Goal: Task Accomplishment & Management: Complete application form

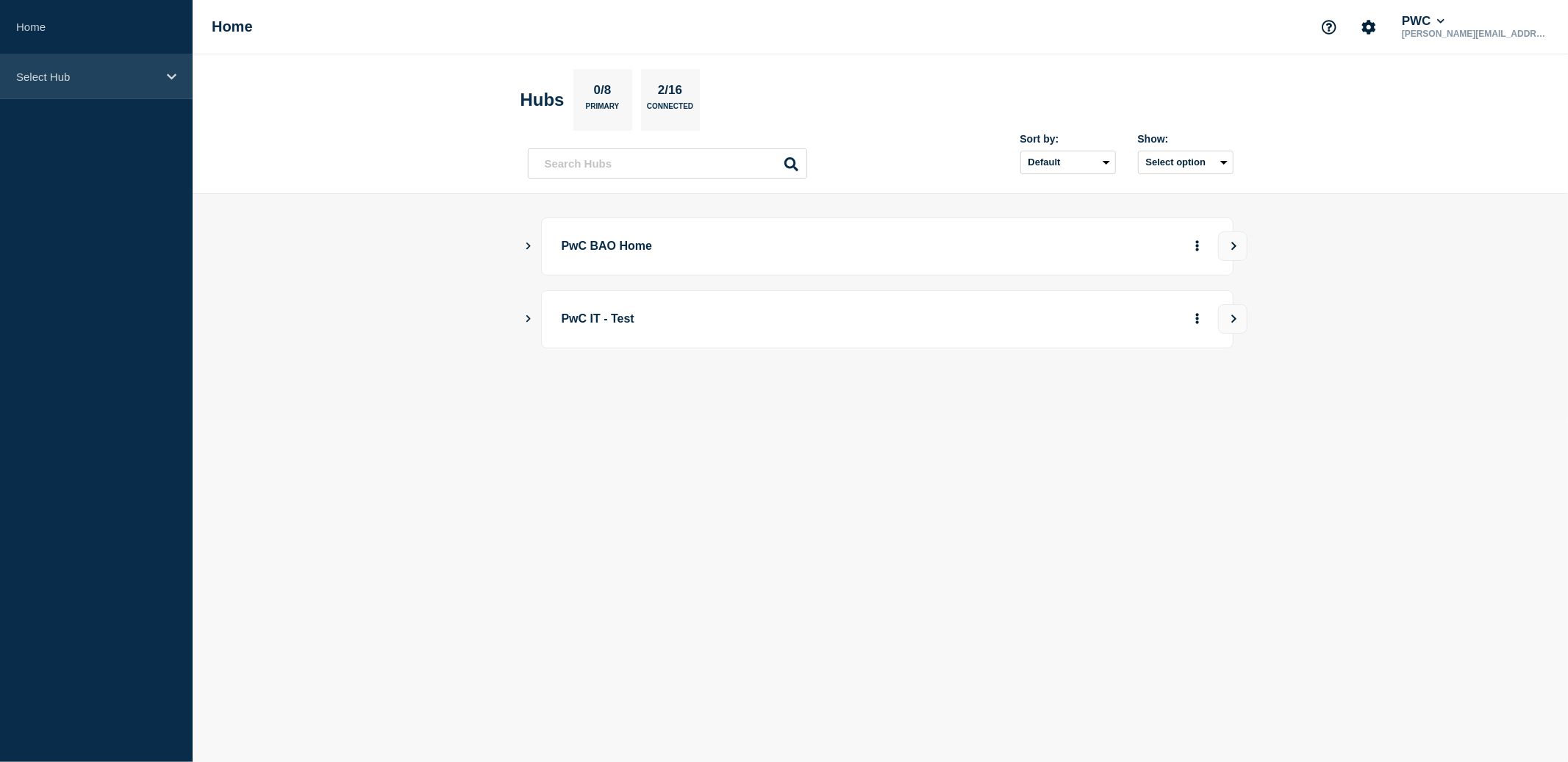
click at [167, 79] on icon at bounding box center [171, 77] width 10 height 11
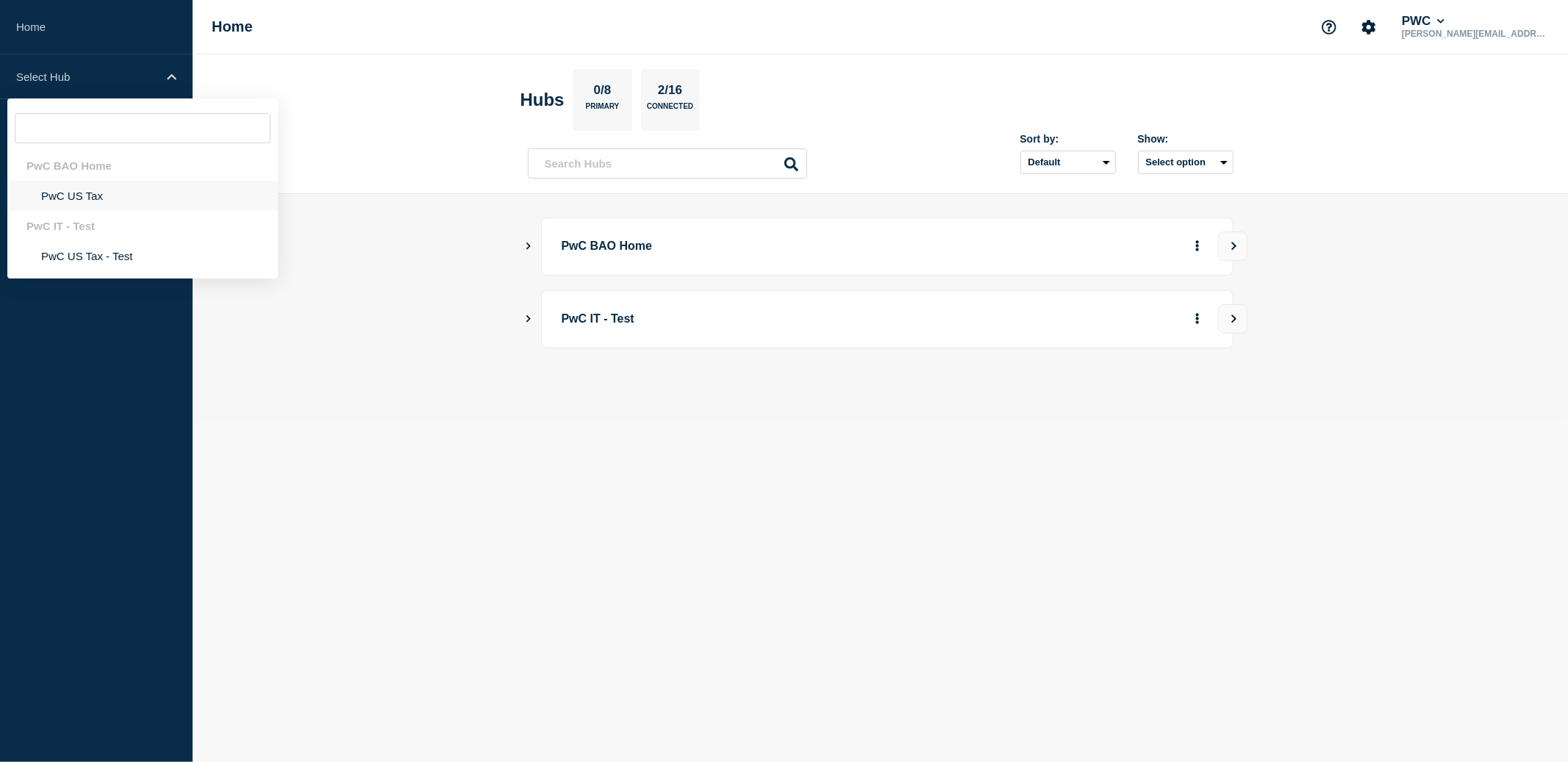
click at [94, 201] on li "PwC US Tax" at bounding box center [142, 196] width 271 height 30
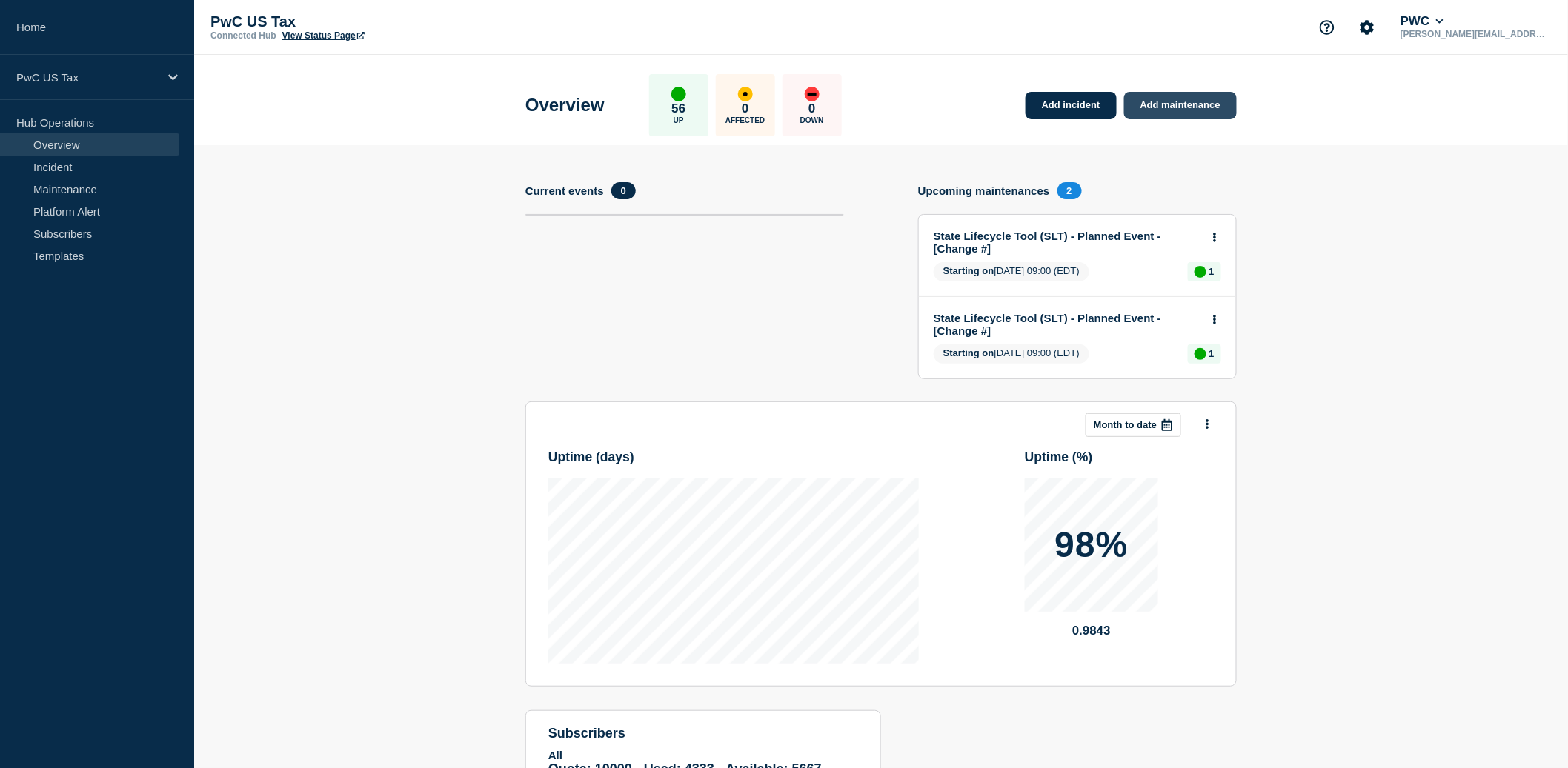
click at [1178, 106] on link "Add maintenance" at bounding box center [1181, 105] width 113 height 27
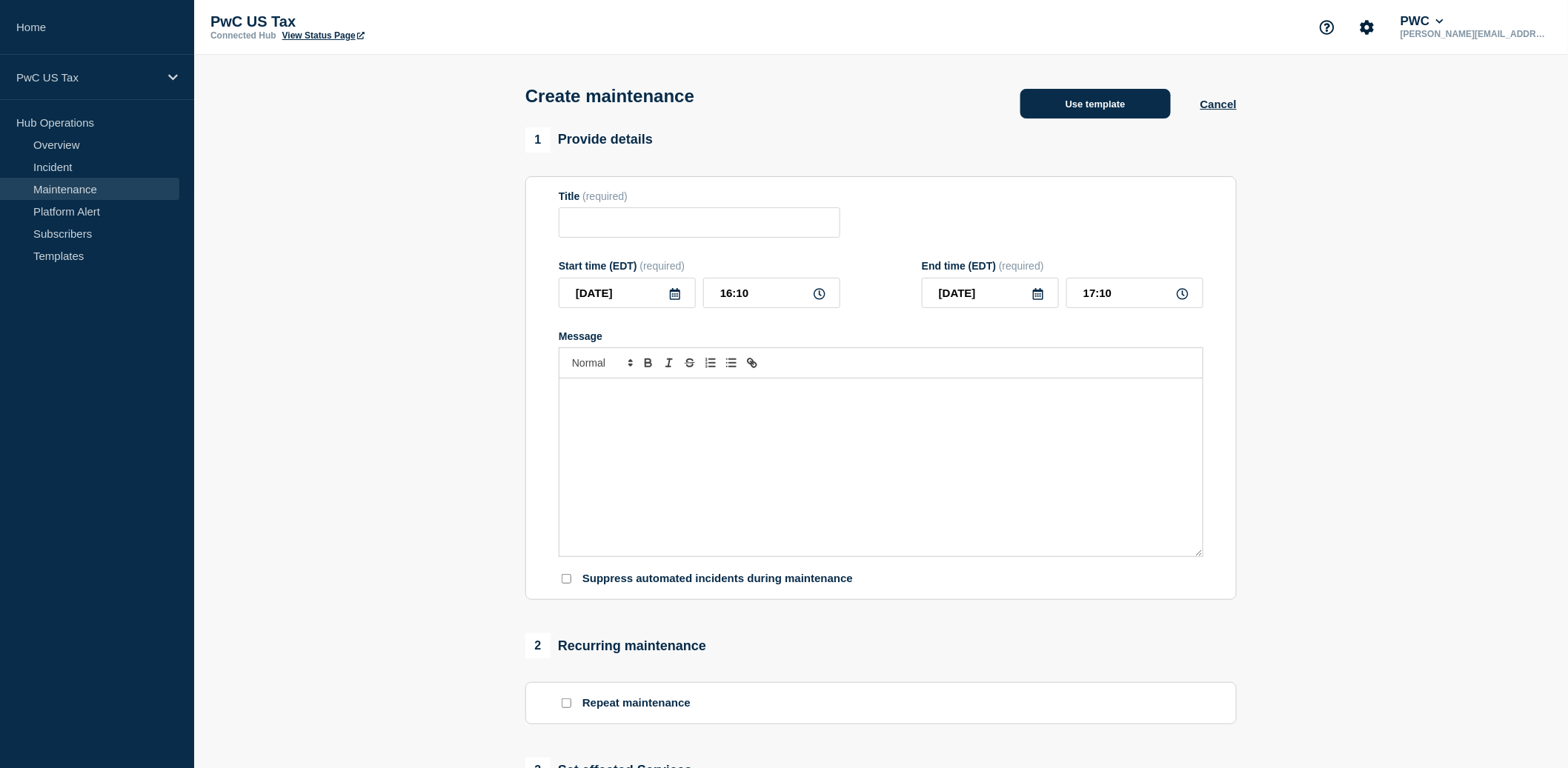
click at [1111, 105] on button "Use template" at bounding box center [1096, 104] width 151 height 29
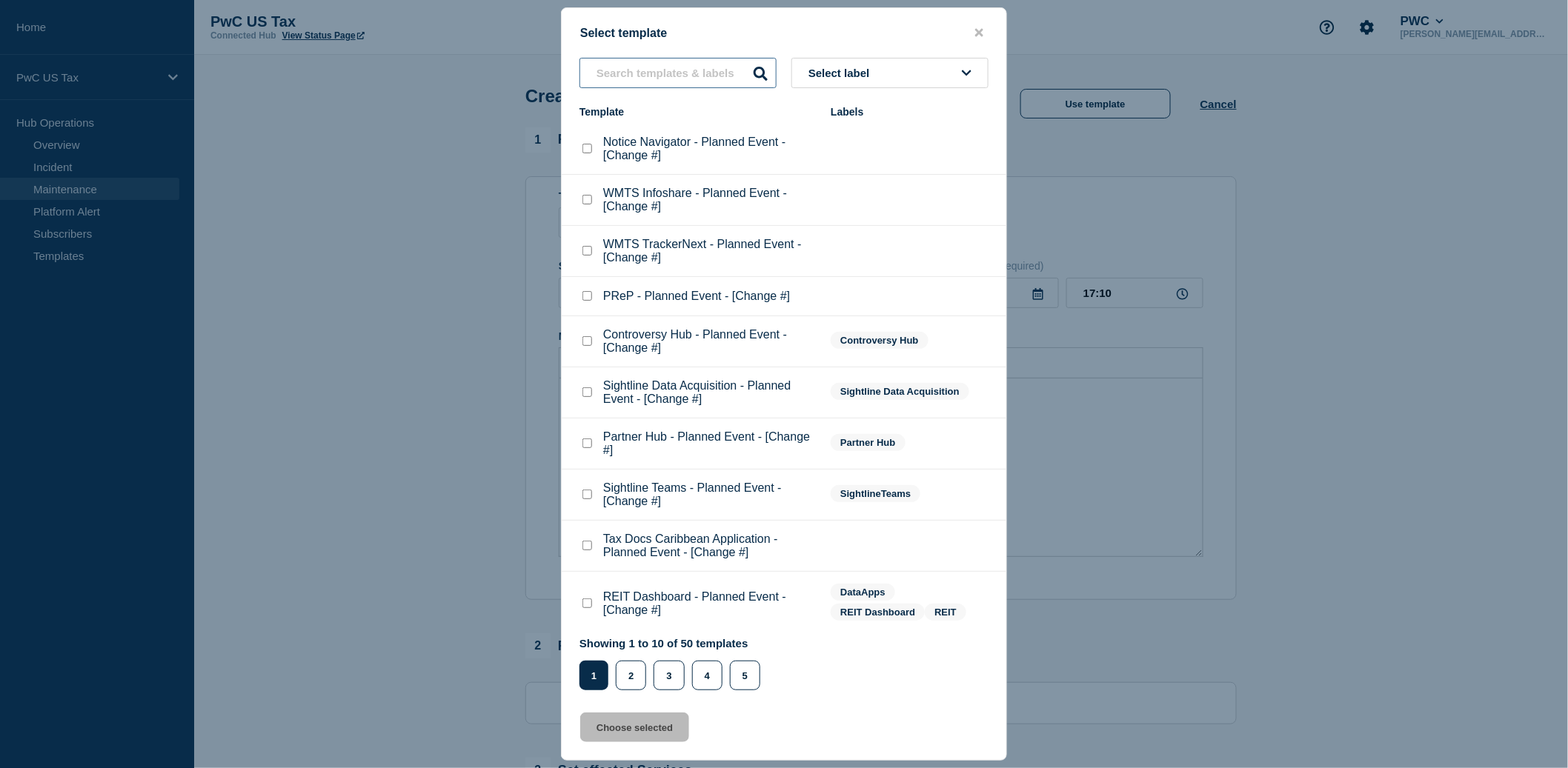
click at [640, 64] on input "text" at bounding box center [678, 73] width 197 height 30
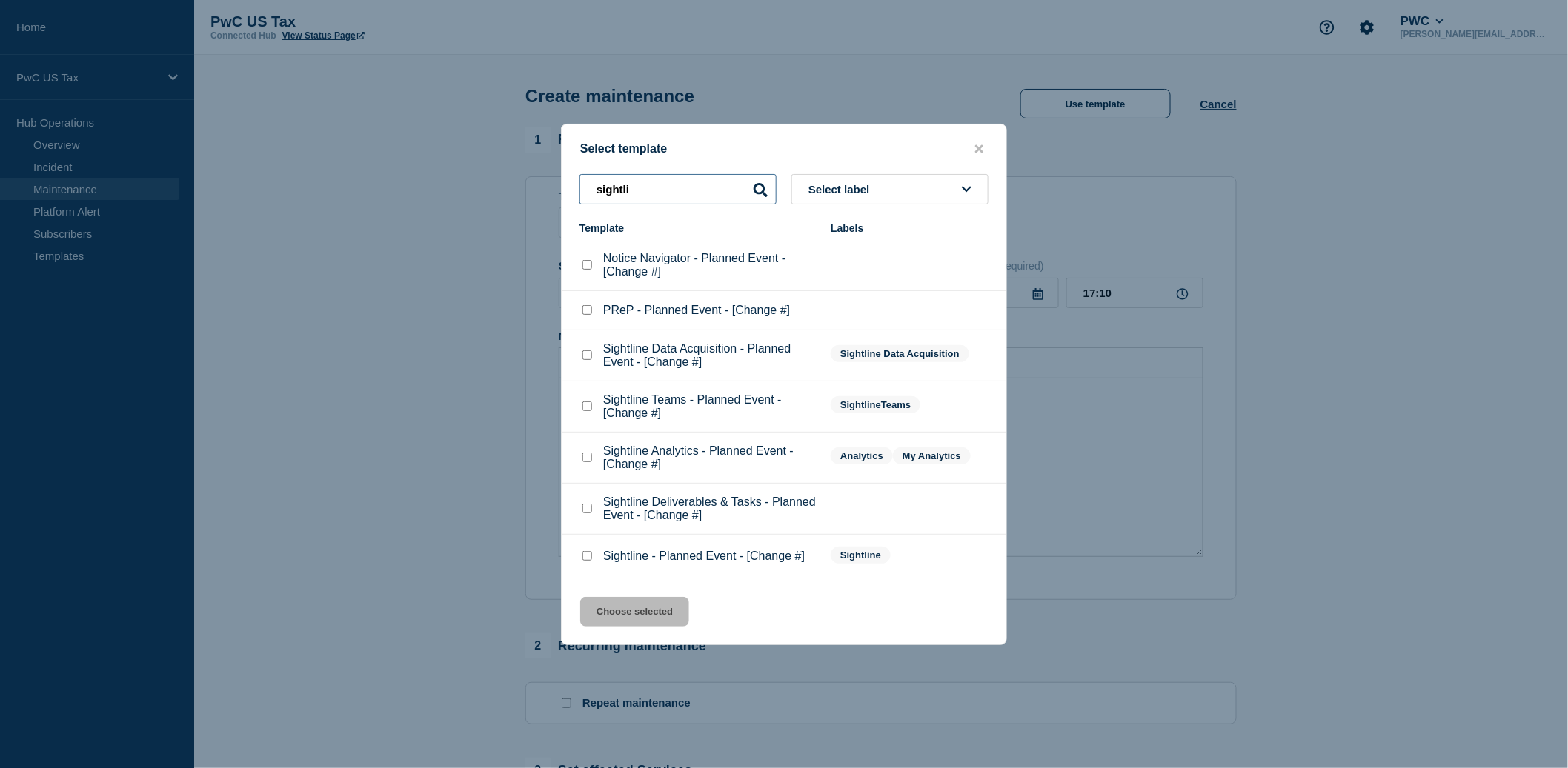
type input "sightli"
click at [659, 461] on p "Sightline Analytics - Planned Event - [Change #]" at bounding box center [709, 458] width 213 height 27
click at [590, 463] on checkbox"] "Sightline Analytics - Planned Event - [Change #] checkbox" at bounding box center [587, 458] width 10 height 10
checkbox checkbox"] "true"
click at [629, 626] on button "Choose selected" at bounding box center [634, 612] width 109 height 29
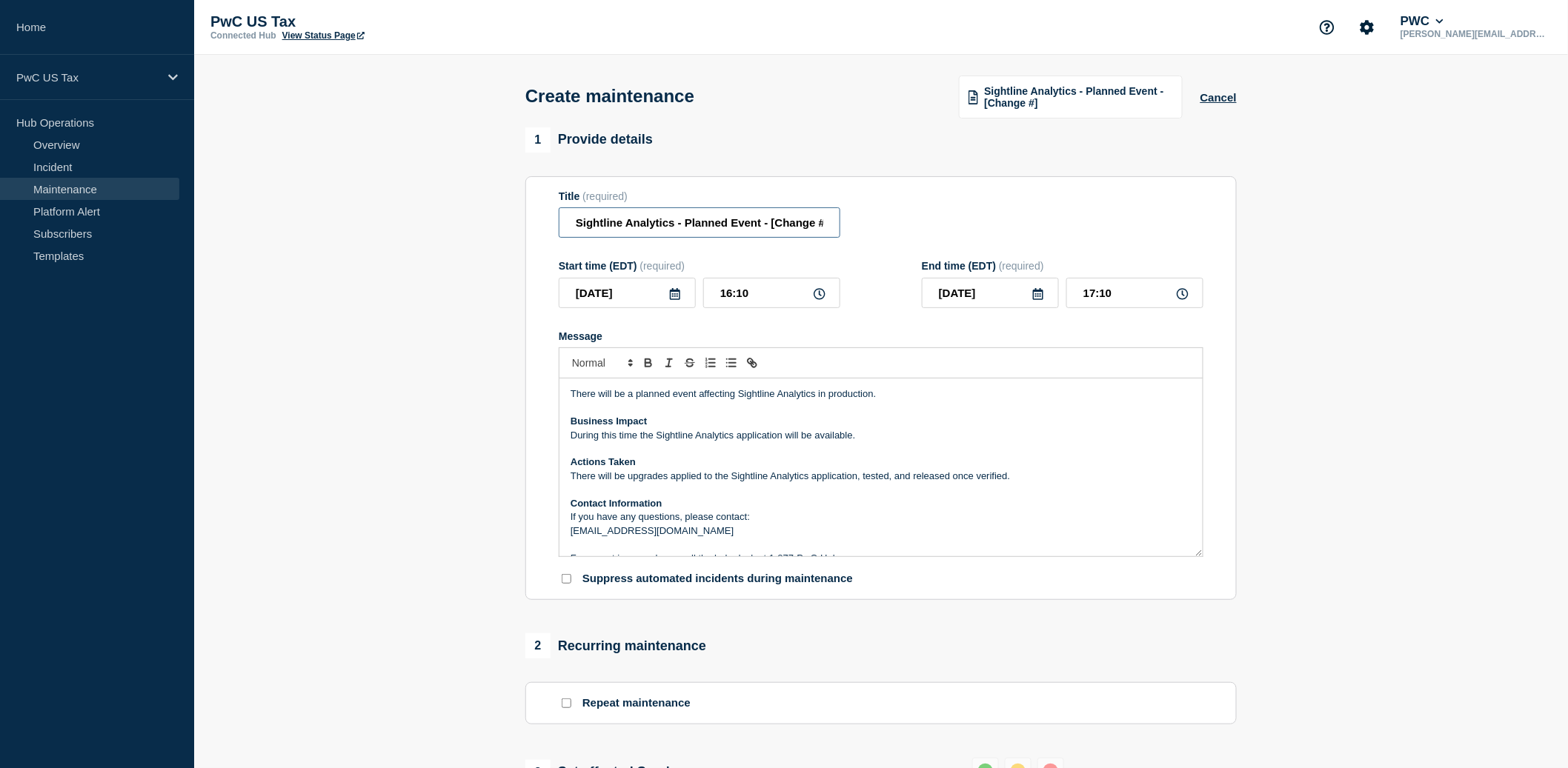
click at [779, 233] on input "Sightline Analytics - Planned Event - [Change #]" at bounding box center [700, 222] width 282 height 30
paste input "CHG1509074"
type input "Sightline Analytics - Planned Event - [CHG1509074]"
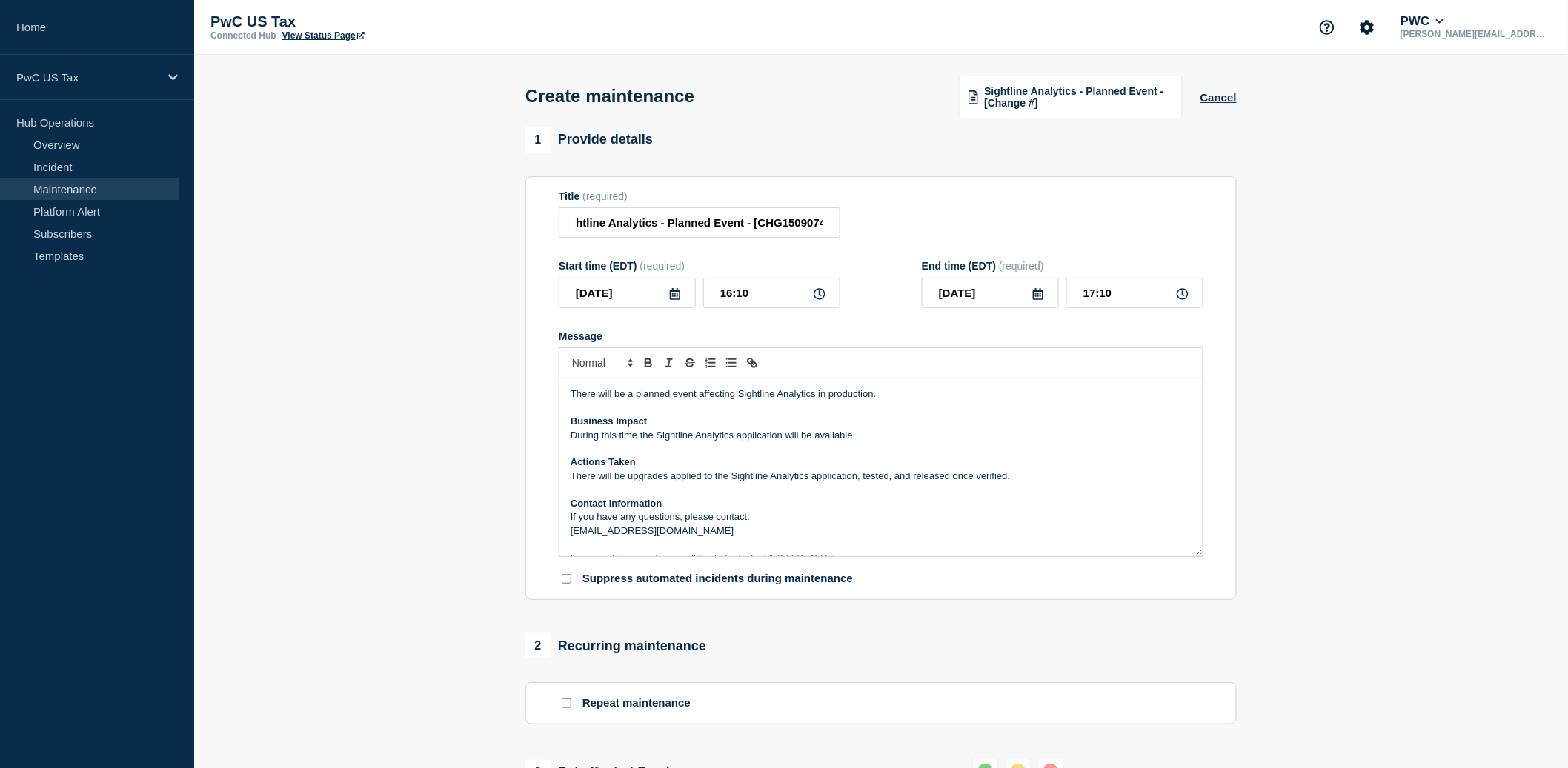
click at [714, 565] on p "For urgent issues, please call the help desk at 1-877-PwC-Help" at bounding box center [881, 558] width 621 height 13
click at [1038, 483] on p "There will be upgrades applied to the Sightline Analytics application, tested, …" at bounding box center [881, 477] width 621 height 13
click at [573, 510] on p "-READ Dashboard Updates" at bounding box center [881, 504] width 621 height 13
click at [724, 303] on input "16:10" at bounding box center [772, 292] width 137 height 30
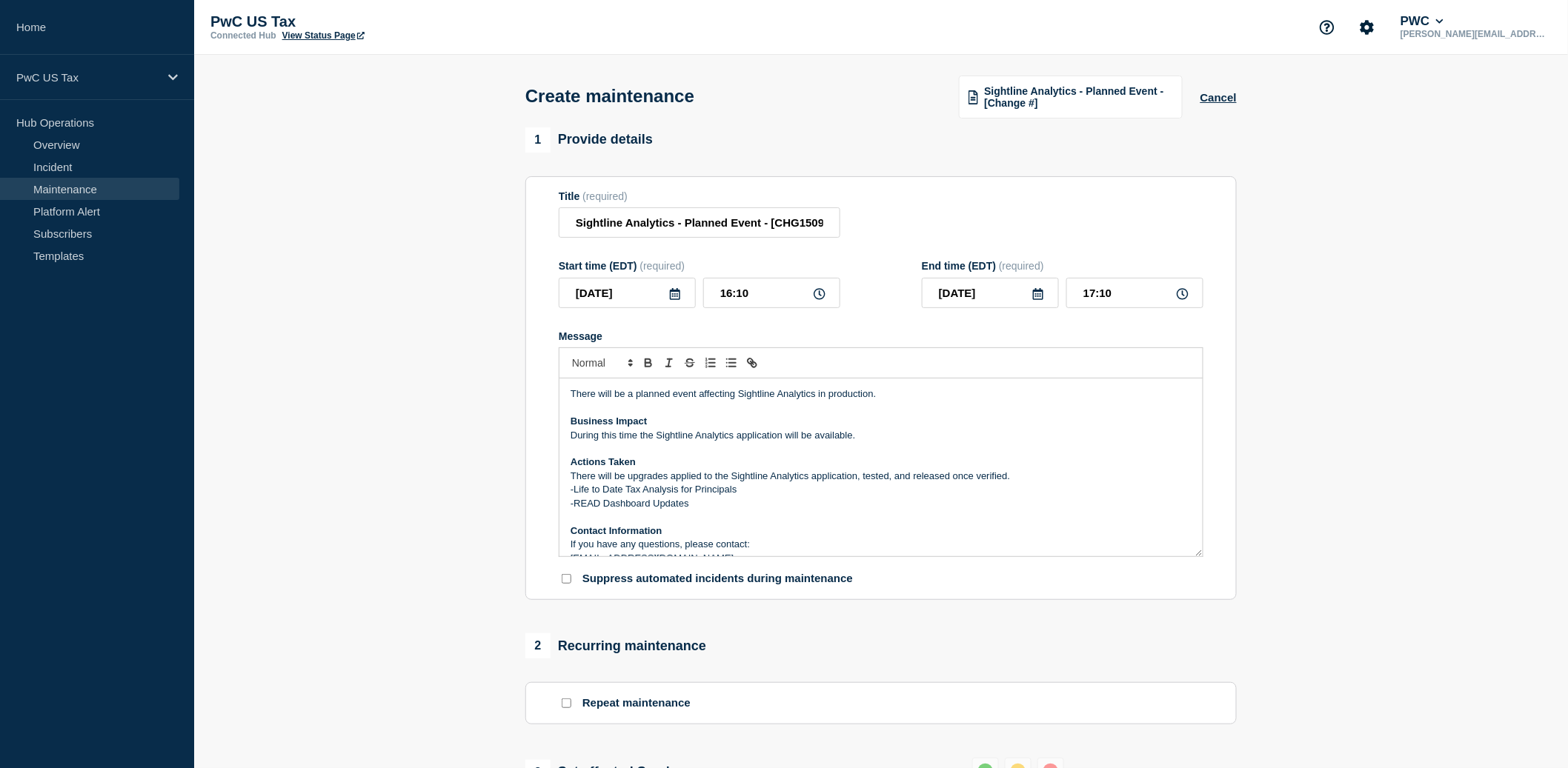
click at [821, 300] on icon at bounding box center [819, 294] width 11 height 11
click at [732, 308] on input "16:10" at bounding box center [772, 292] width 137 height 30
type input "18:10"
type input "19:10"
type input "0___-__-__"
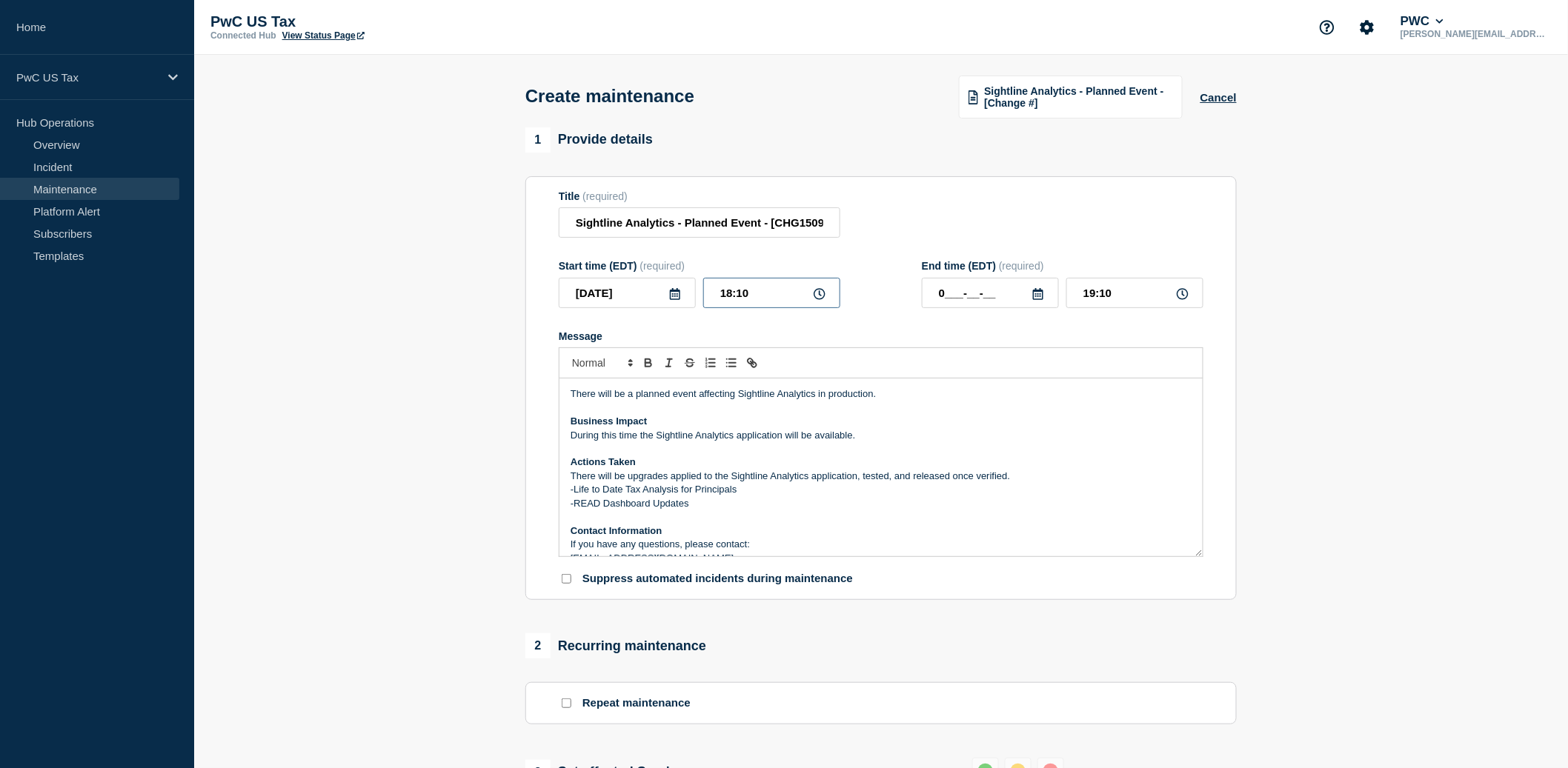
click at [774, 305] on input "18:10" at bounding box center [772, 292] width 137 height 30
type input "18:00"
type input "19:00"
click at [984, 292] on input "0___-__-__" at bounding box center [990, 292] width 137 height 30
click at [1041, 444] on div "14" at bounding box center [1040, 445] width 20 height 20
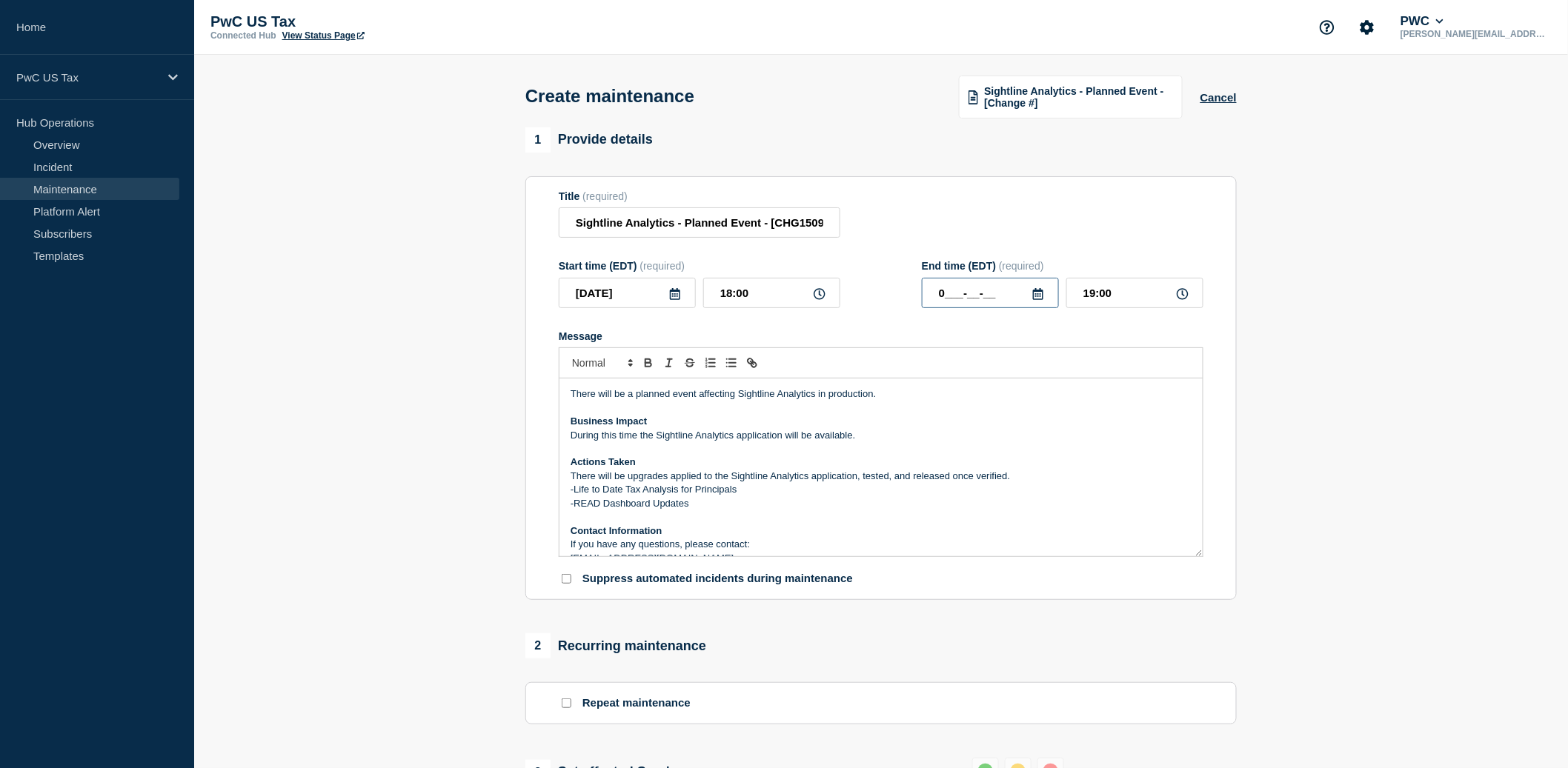
click at [951, 300] on input "0___-__-__" at bounding box center [990, 292] width 137 height 30
click at [772, 308] on input "18:00" at bounding box center [772, 292] width 137 height 30
click at [978, 308] on input "0___-__-__" at bounding box center [990, 292] width 137 height 30
click at [1036, 300] on icon at bounding box center [1038, 294] width 11 height 11
click at [1039, 300] on icon at bounding box center [1038, 294] width 11 height 11
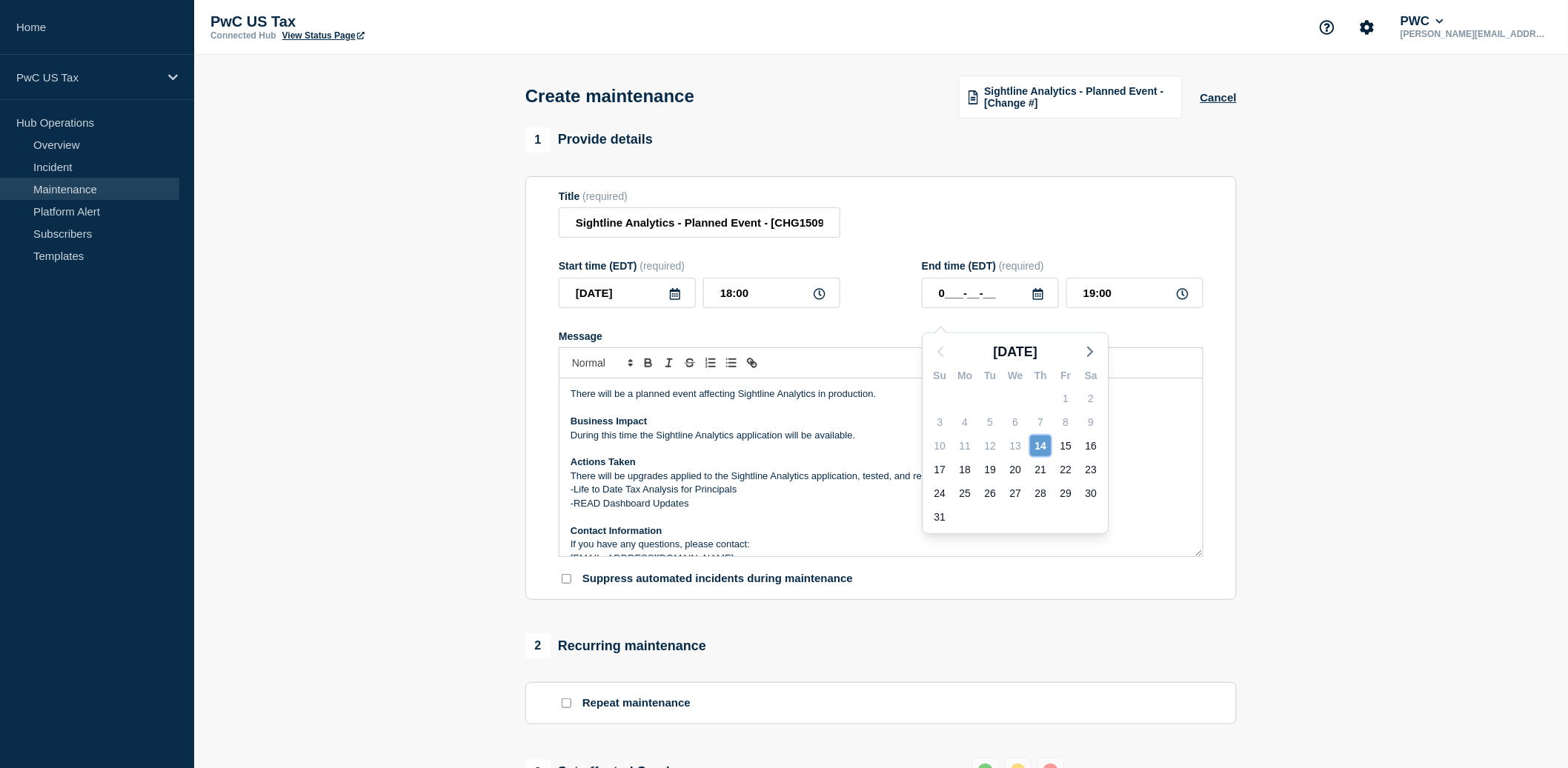
click at [1043, 441] on div "14" at bounding box center [1040, 445] width 20 height 20
click at [1009, 307] on input "0___-__-__" at bounding box center [990, 292] width 137 height 30
click at [1069, 447] on div "15" at bounding box center [1065, 445] width 20 height 20
click at [991, 299] on input "2025-08-15" at bounding box center [990, 292] width 137 height 30
click at [998, 304] on input "2025-08-15" at bounding box center [990, 292] width 137 height 30
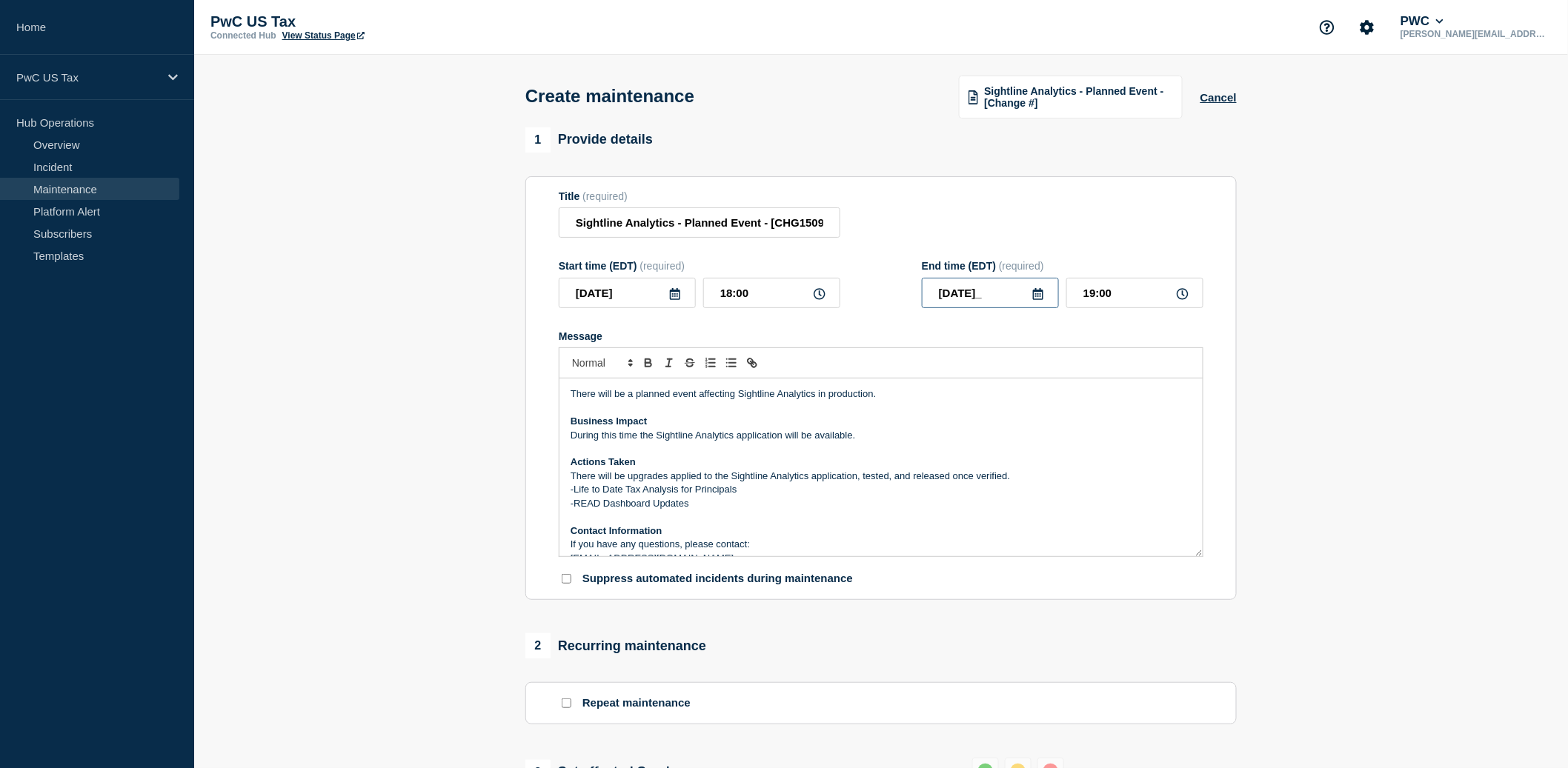
type input "2025-08-14"
click at [1100, 308] on input "19:00" at bounding box center [1135, 292] width 137 height 30
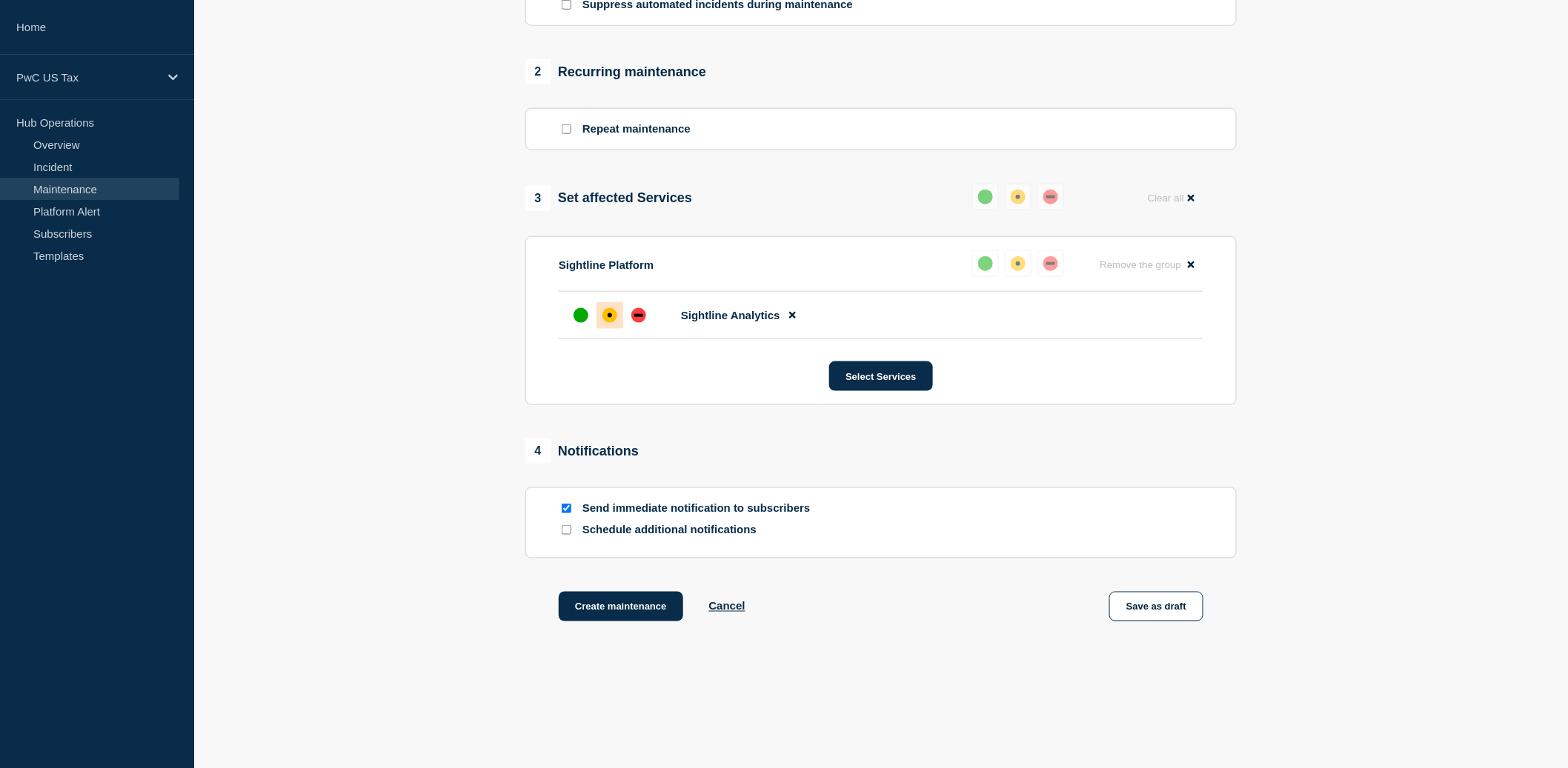
scroll to position [631, 0]
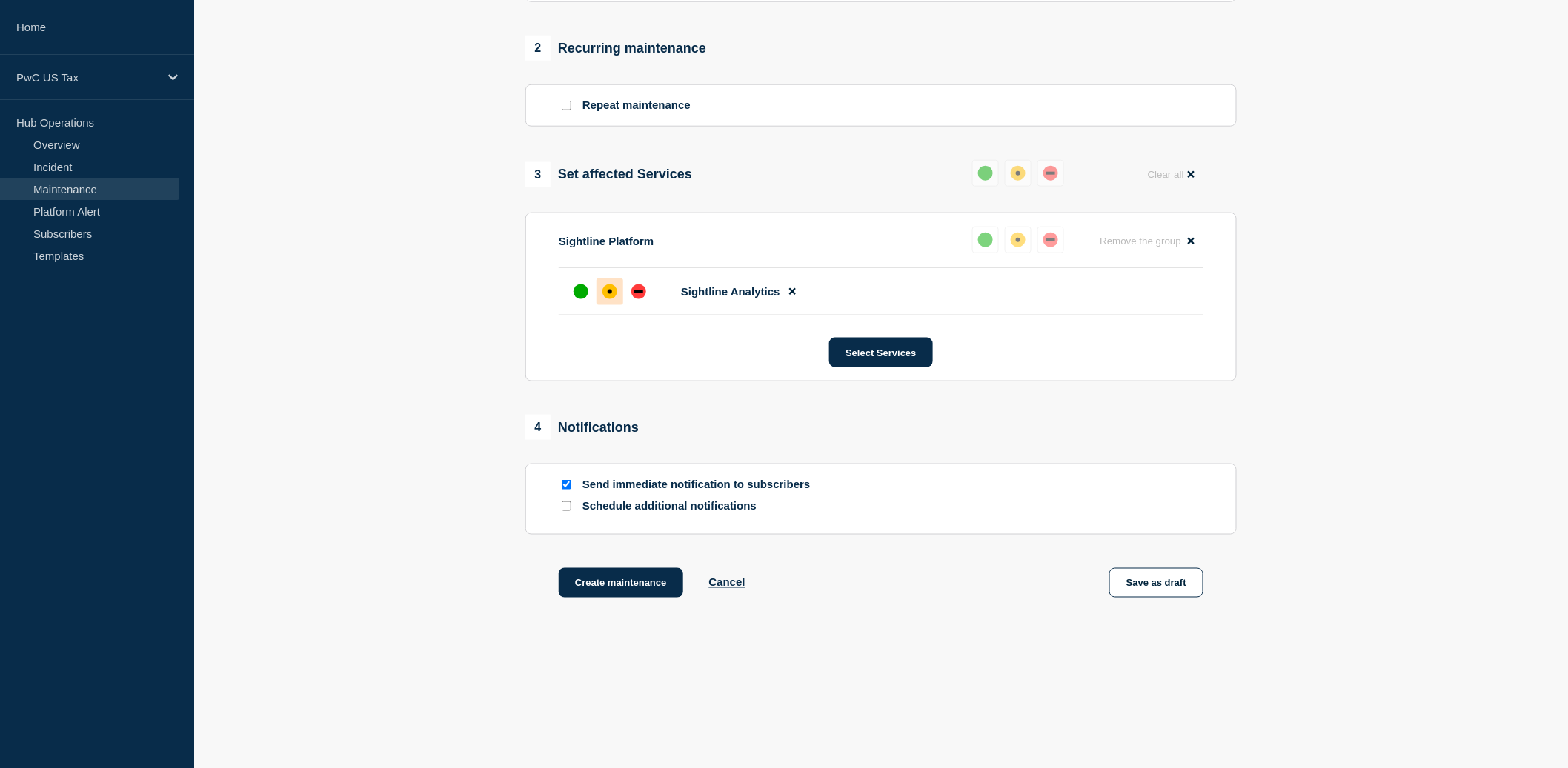
click at [569, 484] on input "Send immediate notification to subscribers" at bounding box center [567, 485] width 10 height 10
checkbox input "false"
click at [608, 580] on button "Create maintenance" at bounding box center [621, 583] width 125 height 29
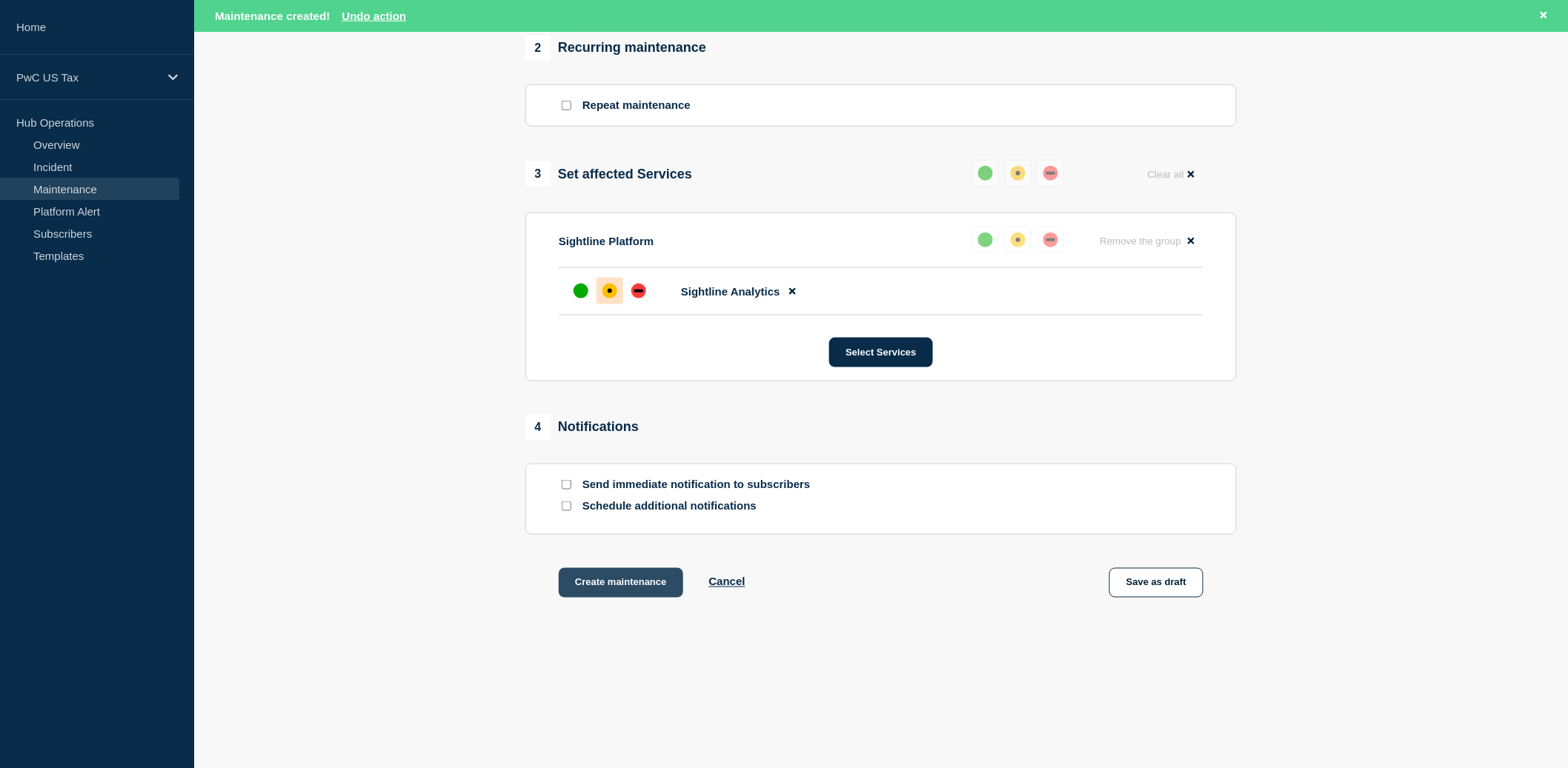
scroll to position [662, 0]
